Goal: Task Accomplishment & Management: Manage account settings

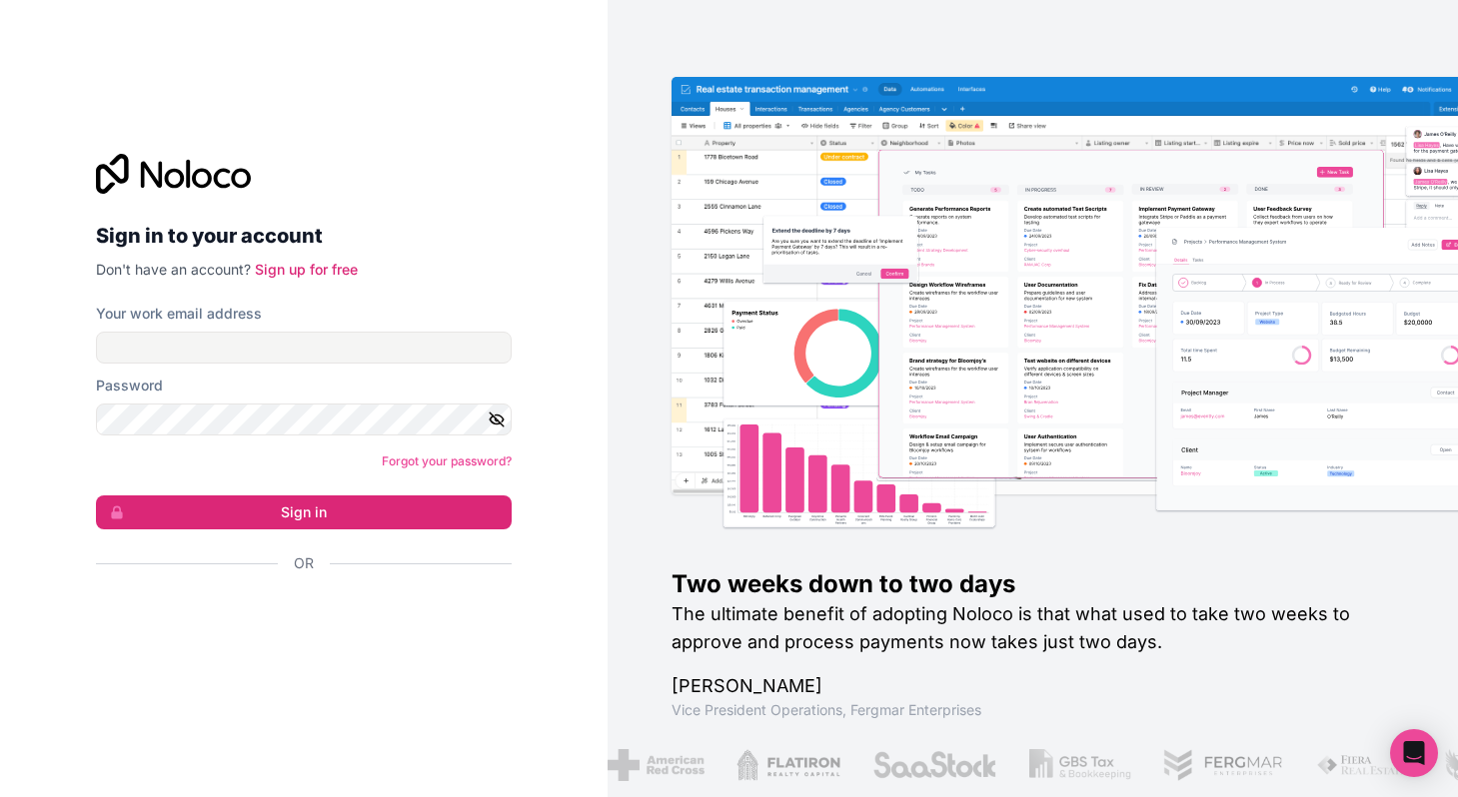
click at [0, 796] on nordpass-portal at bounding box center [0, 797] width 0 height 0
type input "**********"
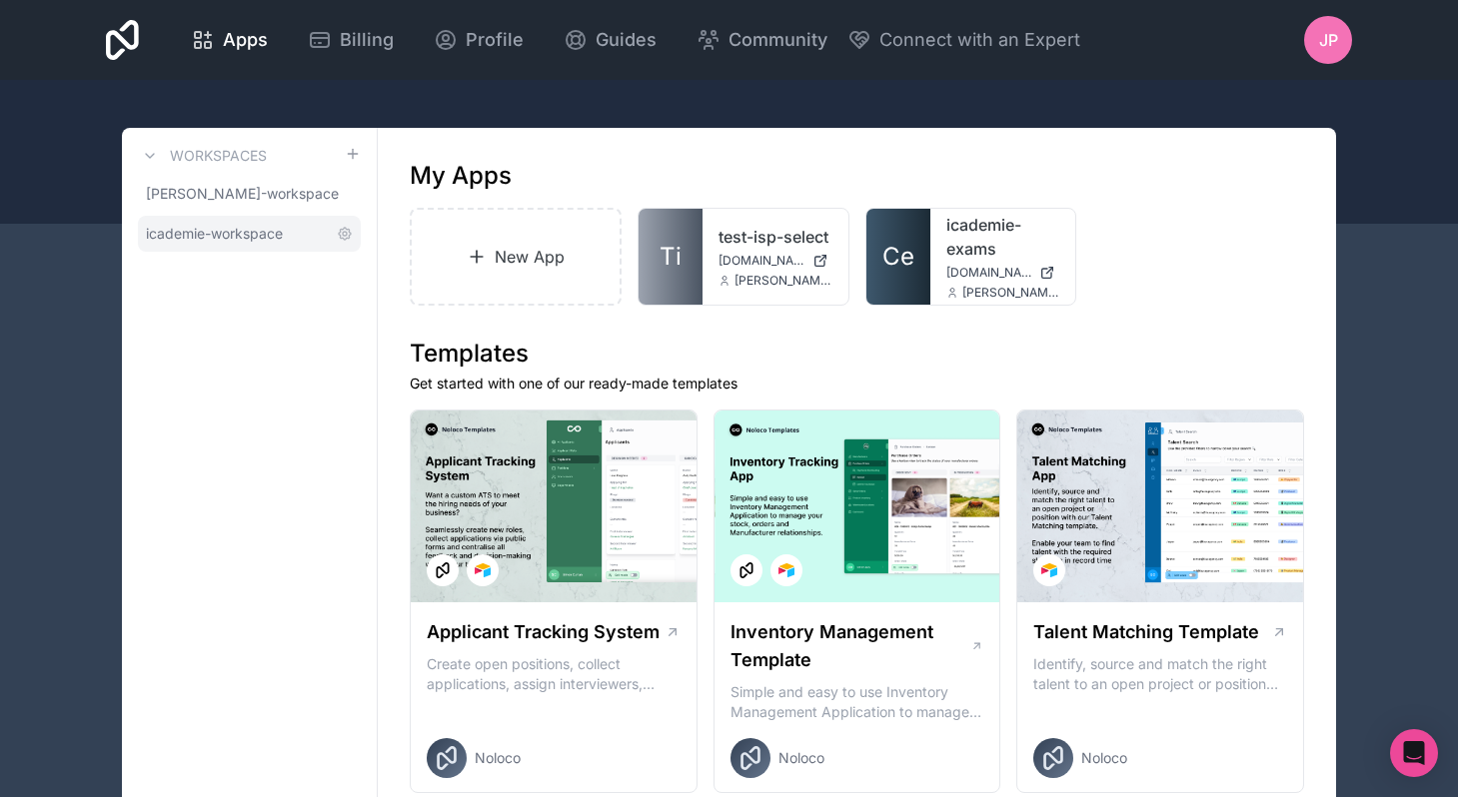
click at [264, 231] on span "icademie-workspace" at bounding box center [214, 234] width 137 height 20
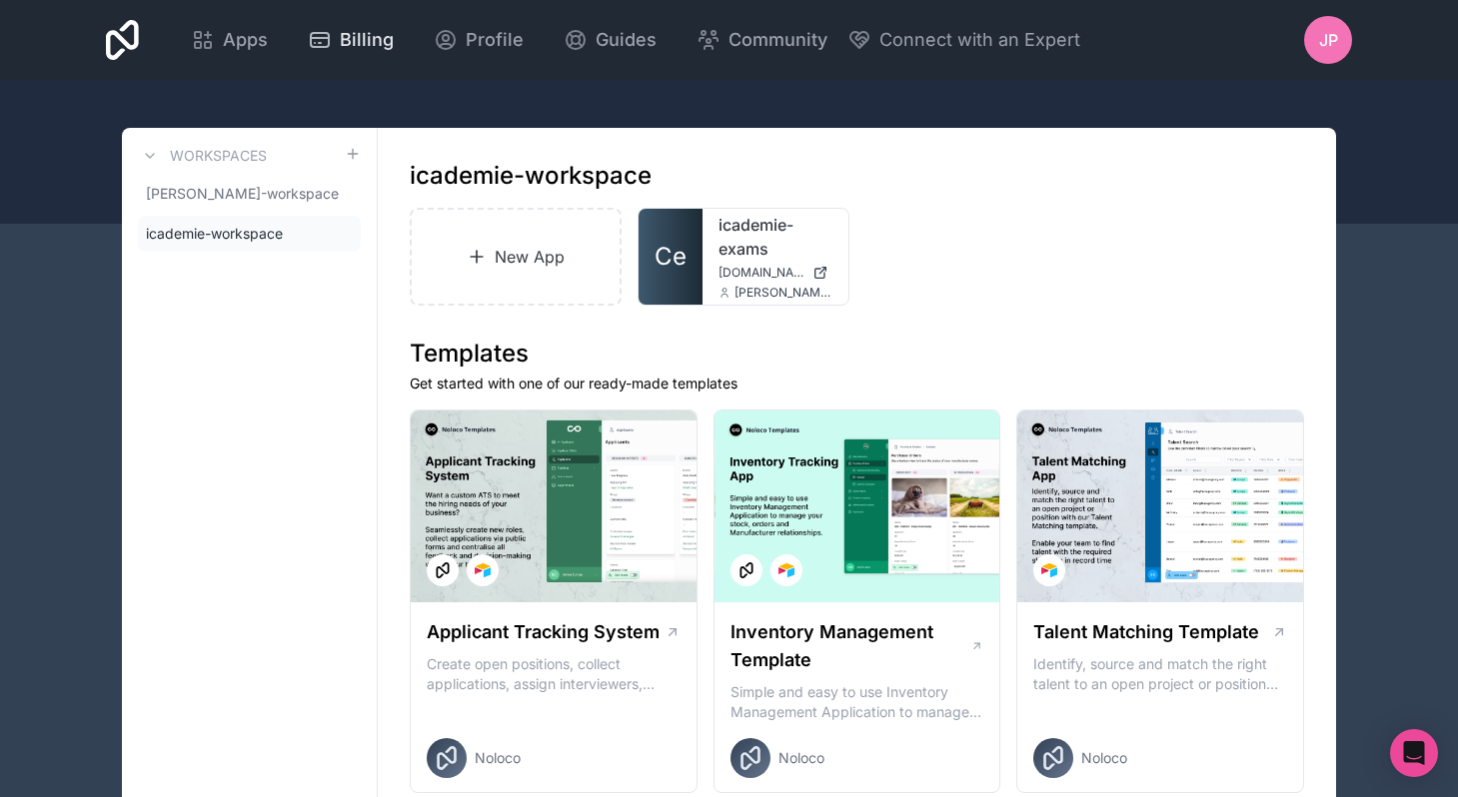
click at [371, 41] on span "Billing" at bounding box center [367, 40] width 54 height 28
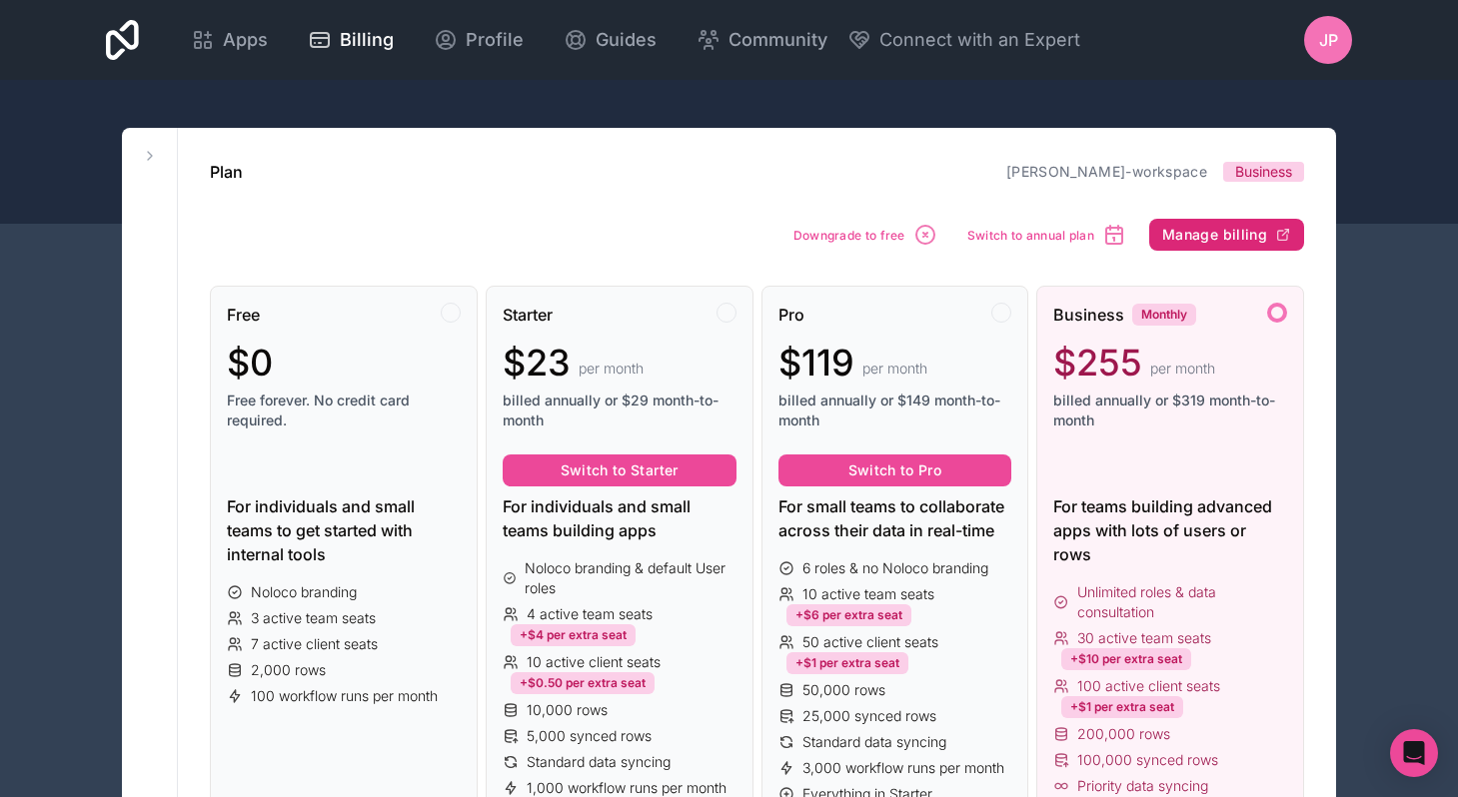
click at [1205, 247] on button "Manage billing" at bounding box center [1226, 235] width 155 height 32
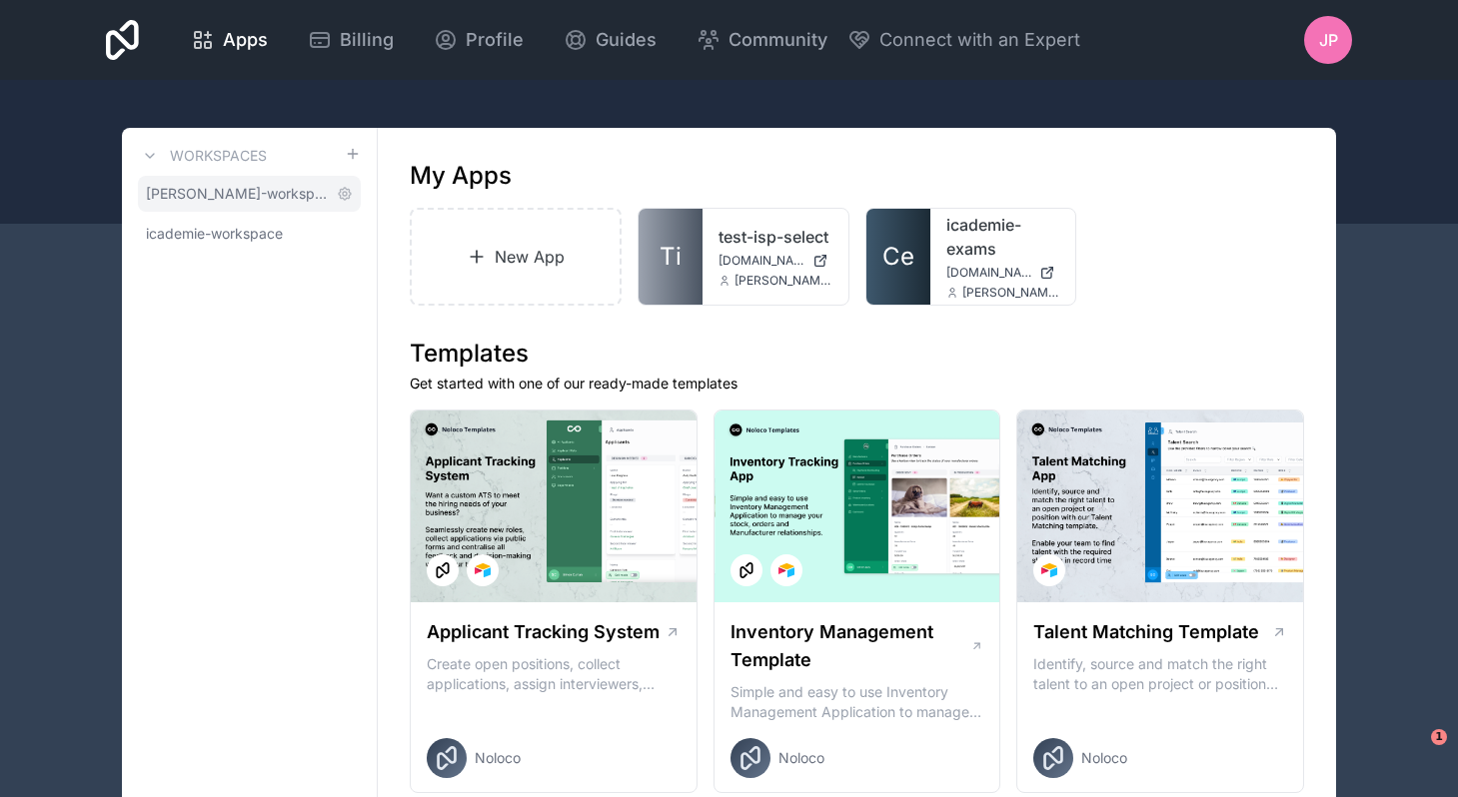
click at [275, 202] on span "[PERSON_NAME]-workspace" at bounding box center [237, 194] width 183 height 20
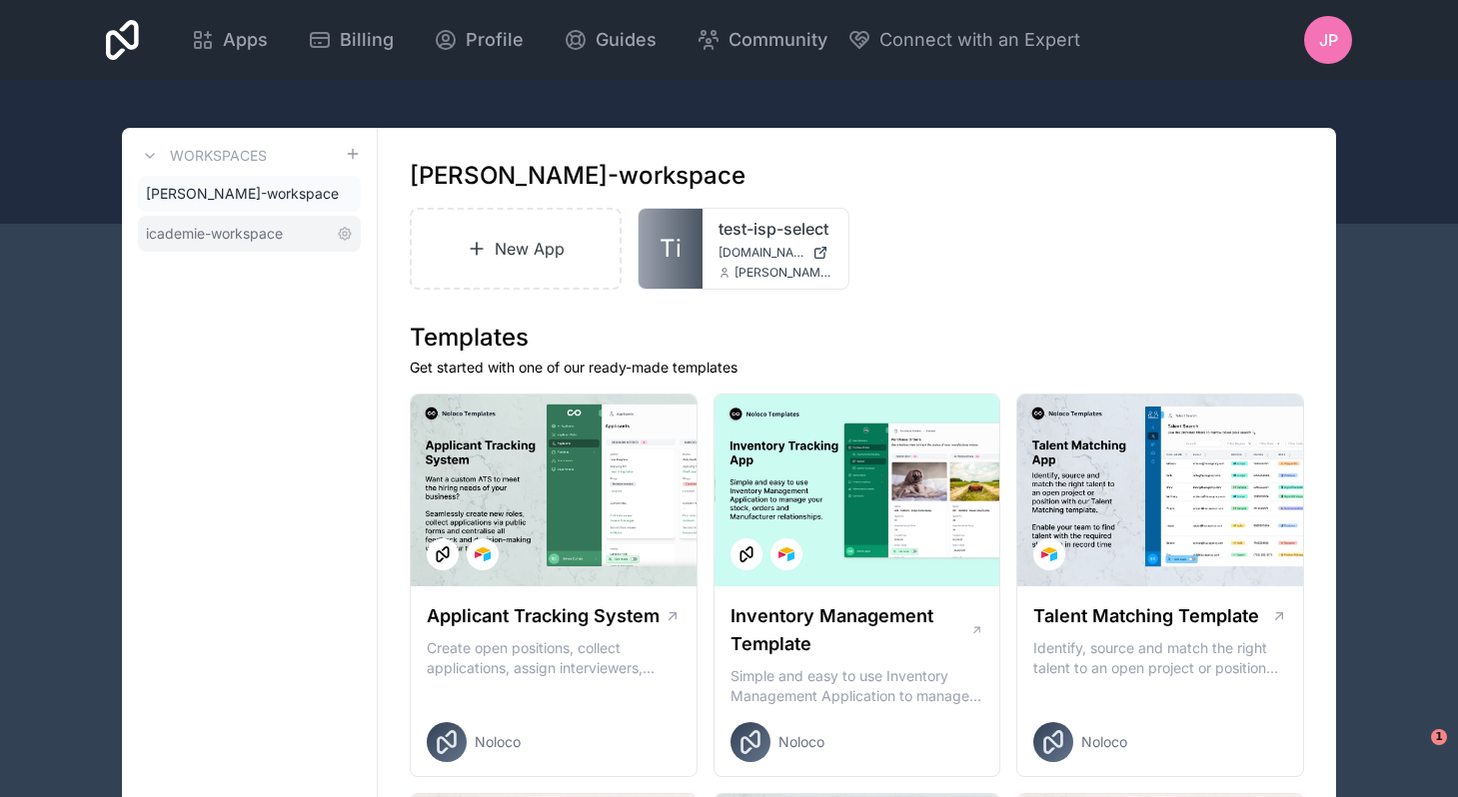
click at [253, 244] on link "icademie-workspace" at bounding box center [249, 234] width 223 height 36
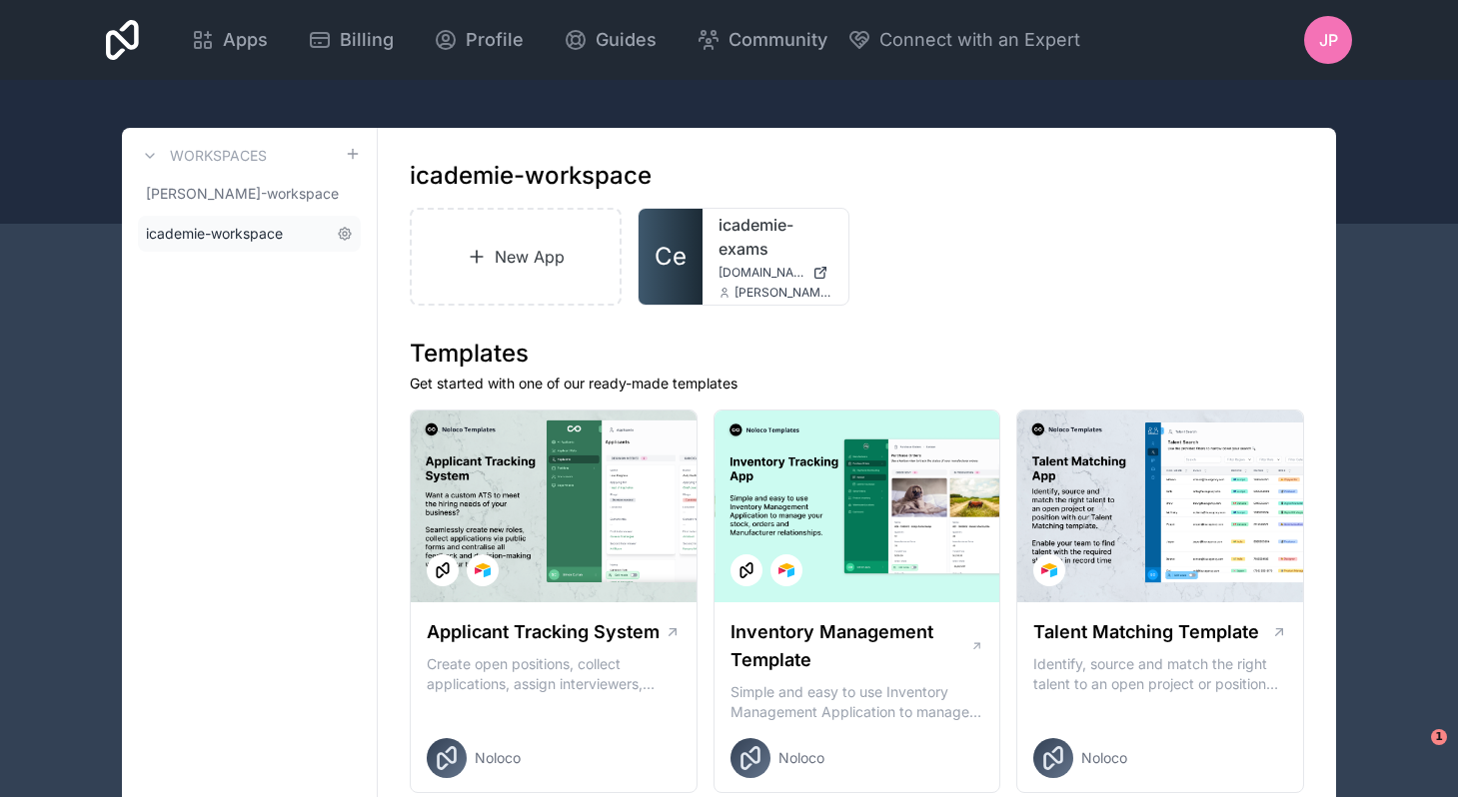
click at [223, 236] on span "icademie-workspace" at bounding box center [214, 234] width 137 height 20
click at [1336, 34] on span "JP" at bounding box center [1328, 40] width 19 height 24
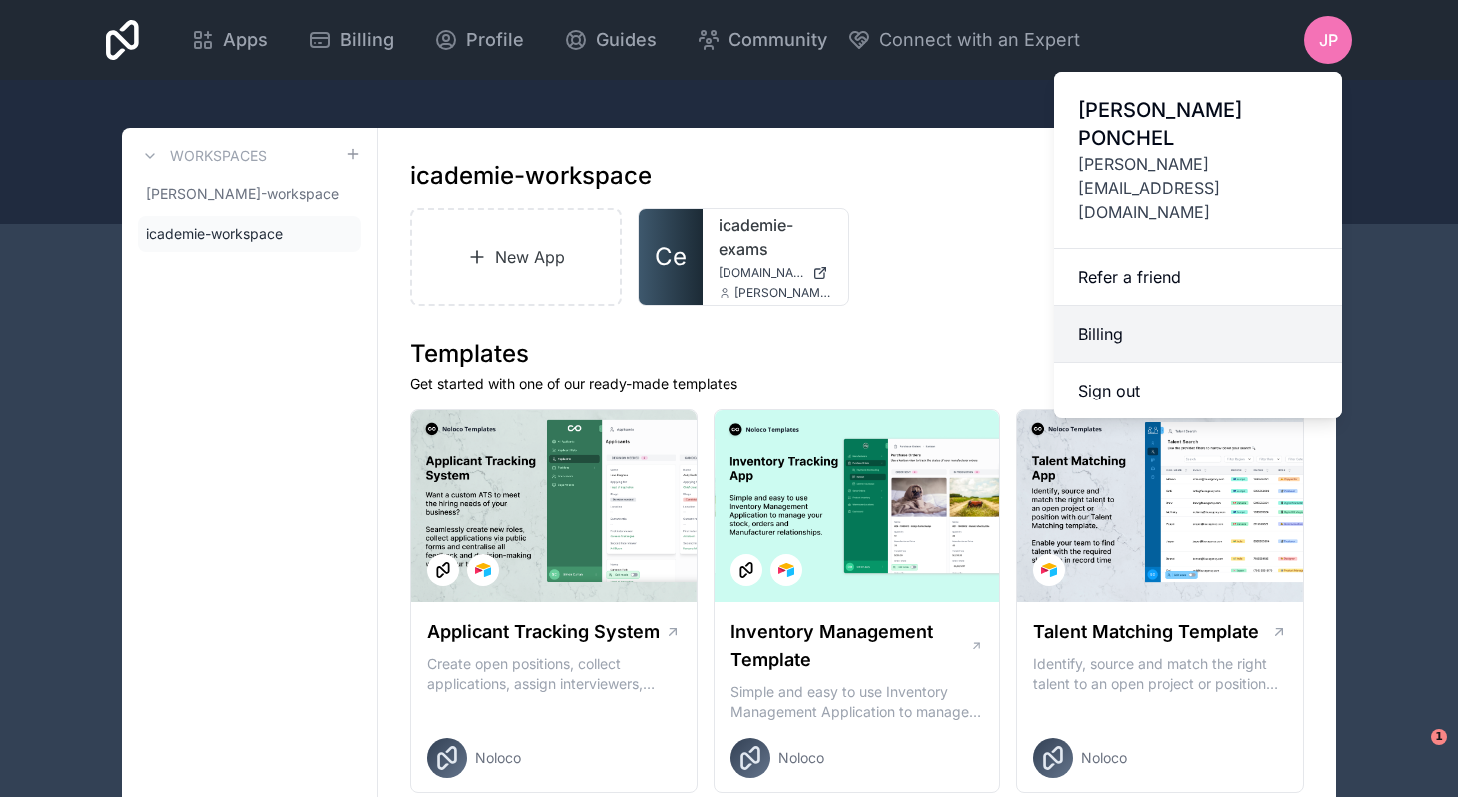
click at [1087, 306] on link "Billing" at bounding box center [1198, 334] width 288 height 57
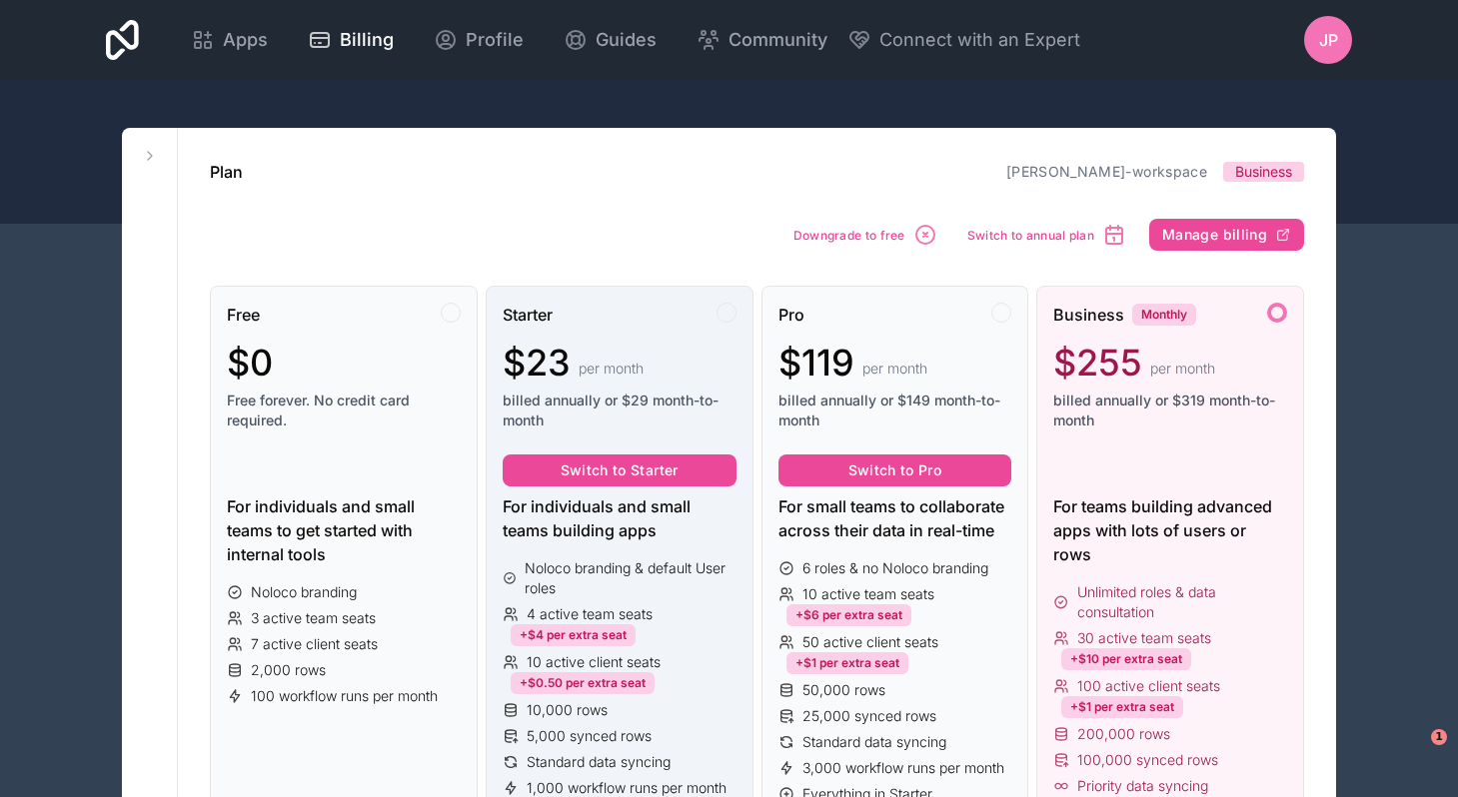
scroll to position [14, 0]
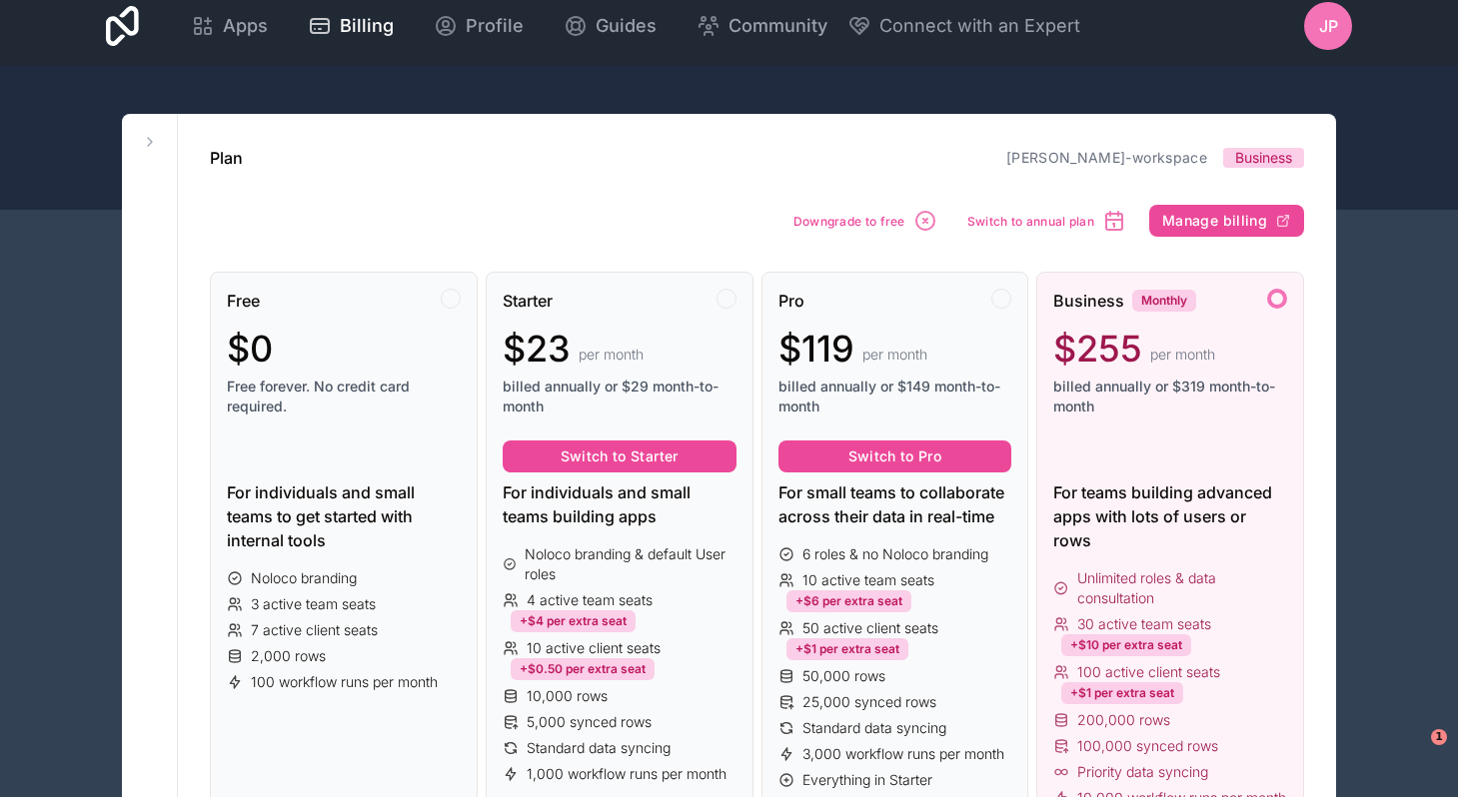
click at [147, 142] on icon at bounding box center [150, 142] width 16 height 16
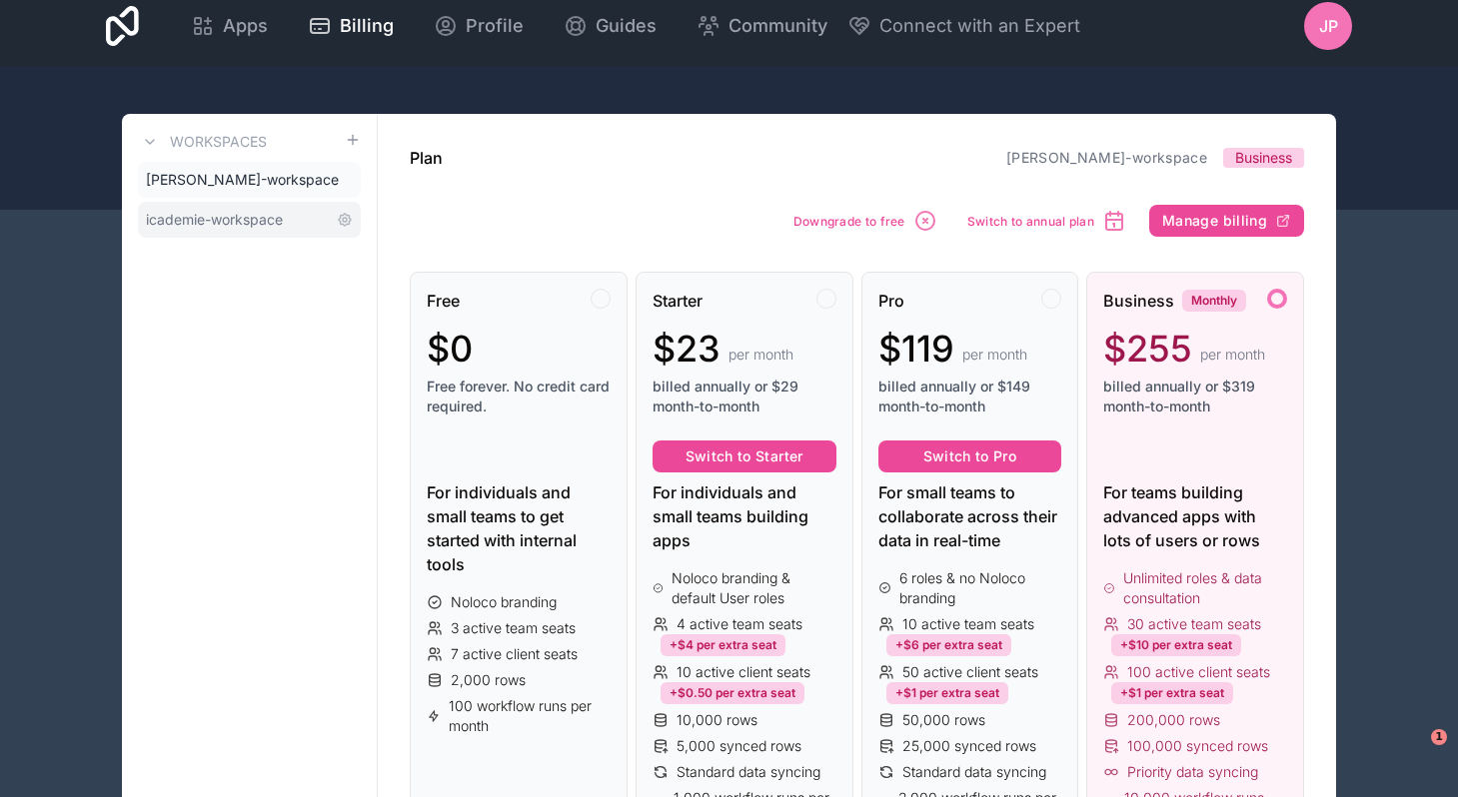
click at [219, 220] on span "icademie-workspace" at bounding box center [214, 220] width 137 height 20
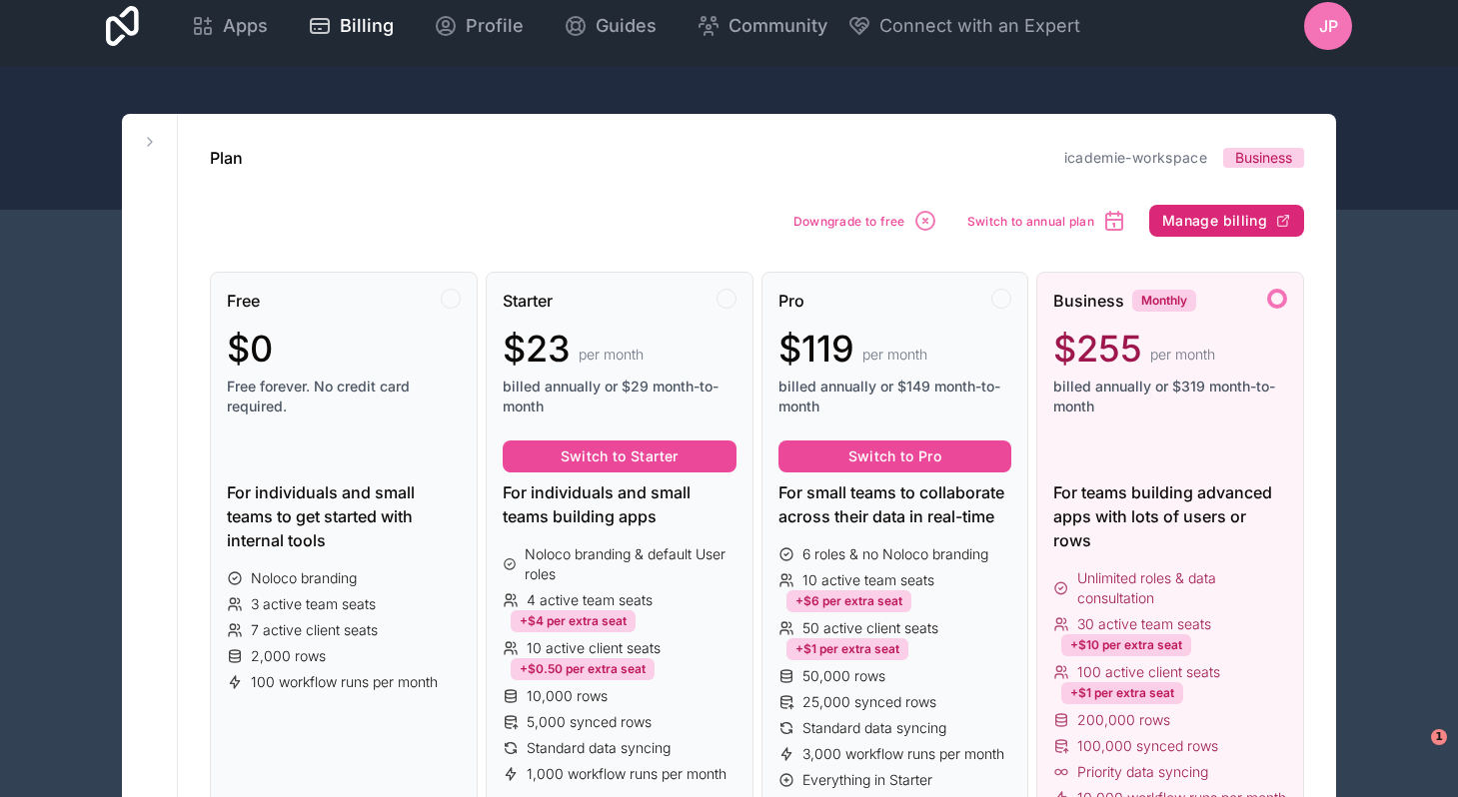
click at [1237, 222] on span "Manage billing" at bounding box center [1214, 221] width 105 height 18
